Goal: Find specific page/section: Find specific page/section

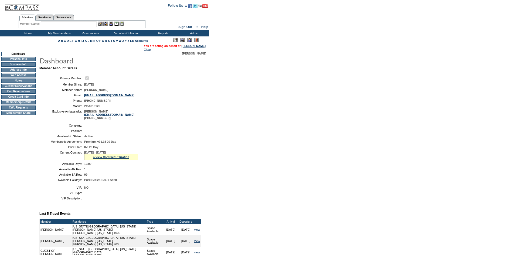
click at [189, 40] on img at bounding box center [189, 40] width 5 height 5
click at [23, 105] on td "Membership Details" at bounding box center [18, 102] width 34 height 4
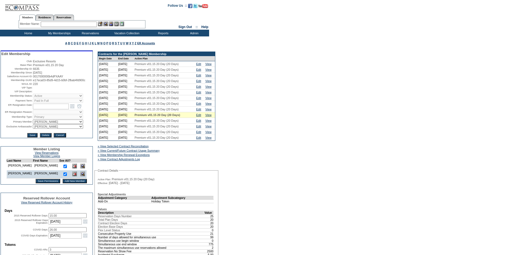
click at [78, 23] on input "text" at bounding box center [69, 24] width 56 height 5
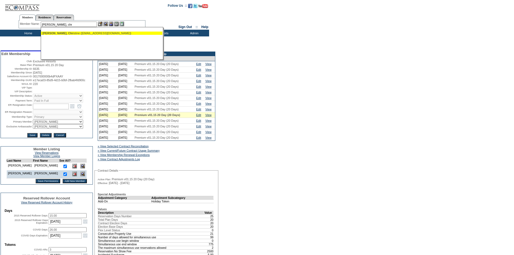
click at [70, 33] on div "[PERSON_NAME], Chr istine ([EMAIL_ADDRESS][DOMAIN_NAME])" at bounding box center [101, 33] width 119 height 3
type input "[PERSON_NAME] ([EMAIL_ADDRESS][DOMAIN_NAME])"
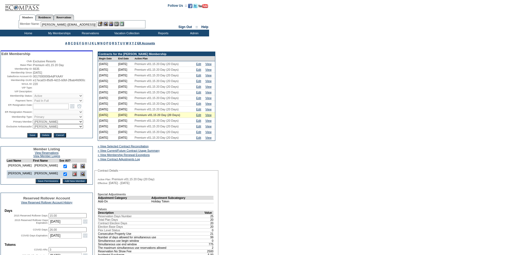
click at [106, 25] on img at bounding box center [105, 24] width 5 height 5
